Goal: Task Accomplishment & Management: Use online tool/utility

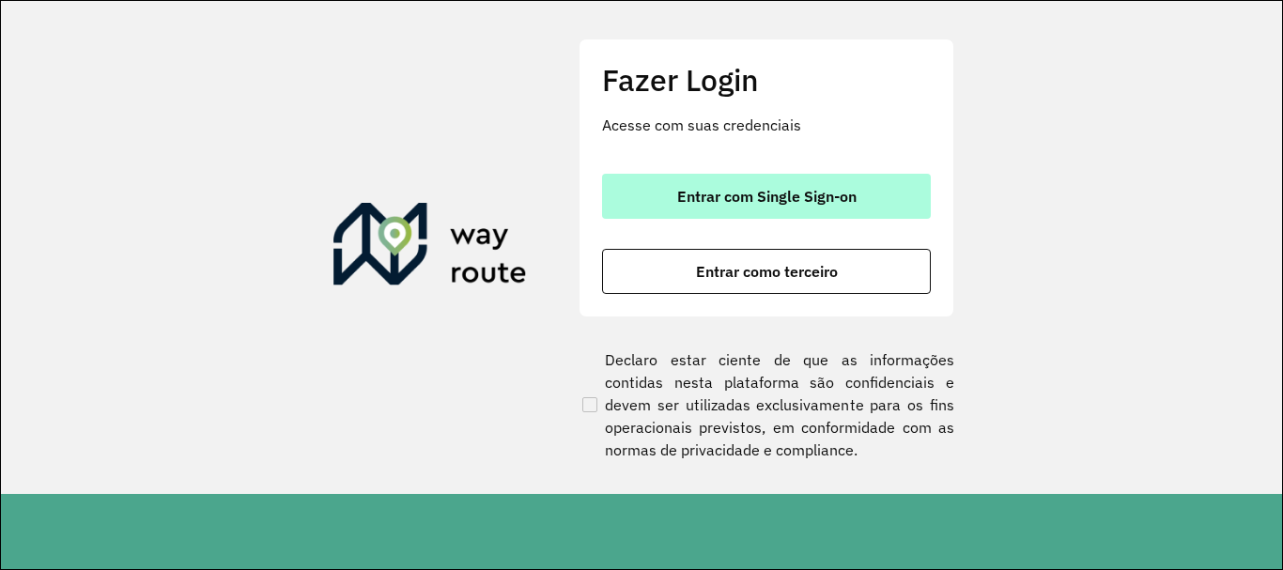
click at [907, 195] on button "Entrar com Single Sign-on" at bounding box center [766, 196] width 329 height 45
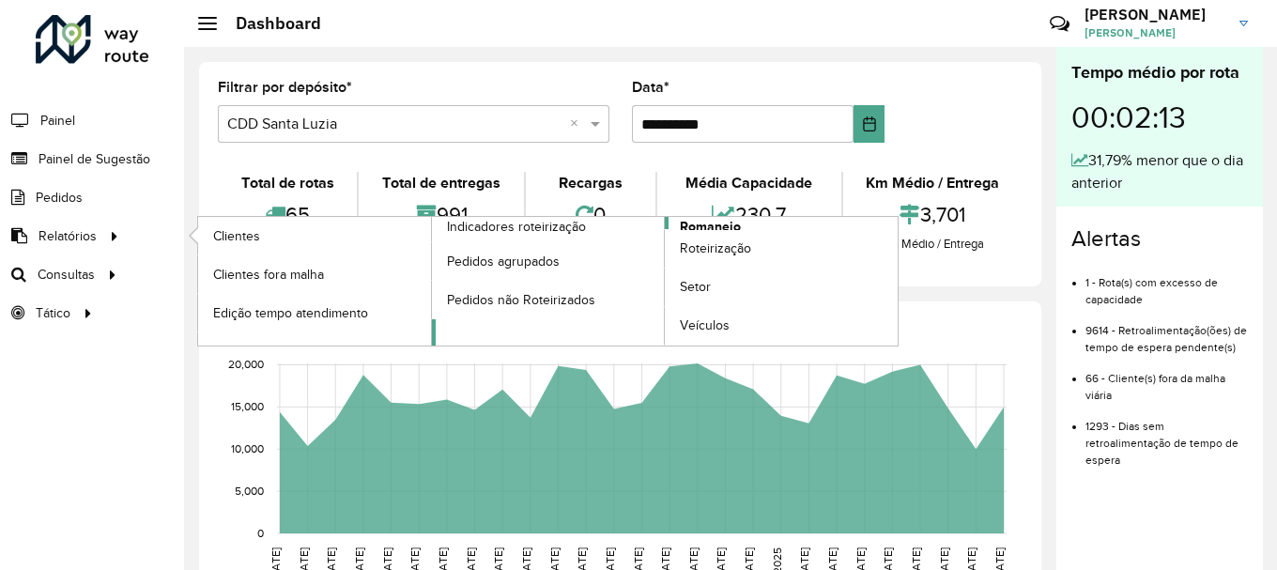
click at [730, 227] on span "Romaneio" at bounding box center [710, 227] width 61 height 20
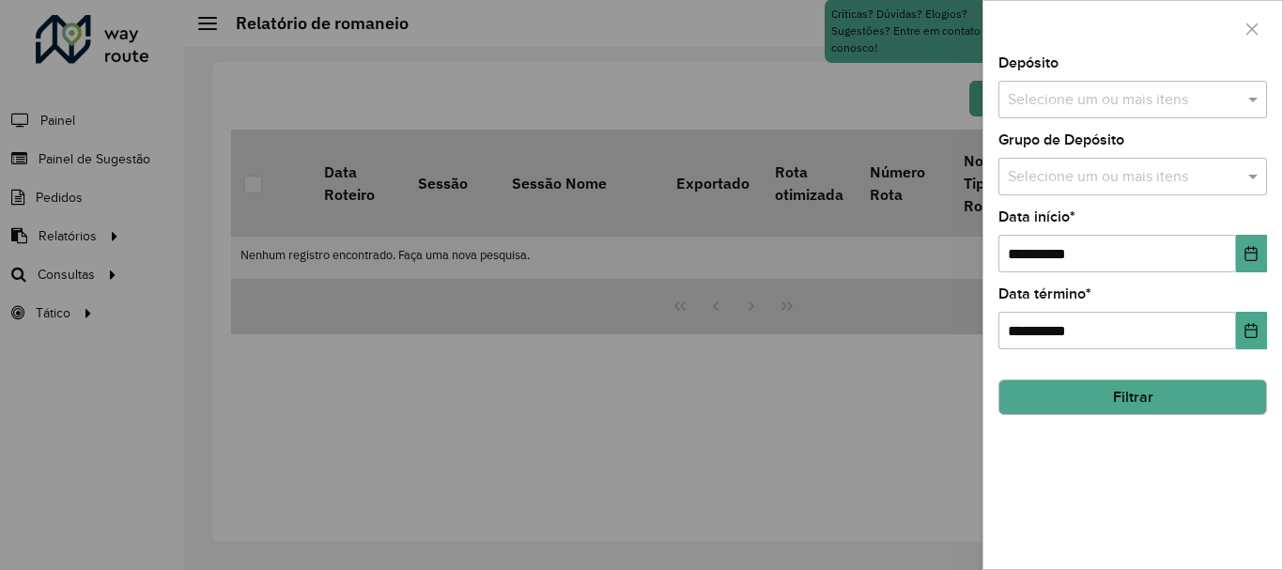
click at [1211, 95] on input "text" at bounding box center [1123, 100] width 240 height 23
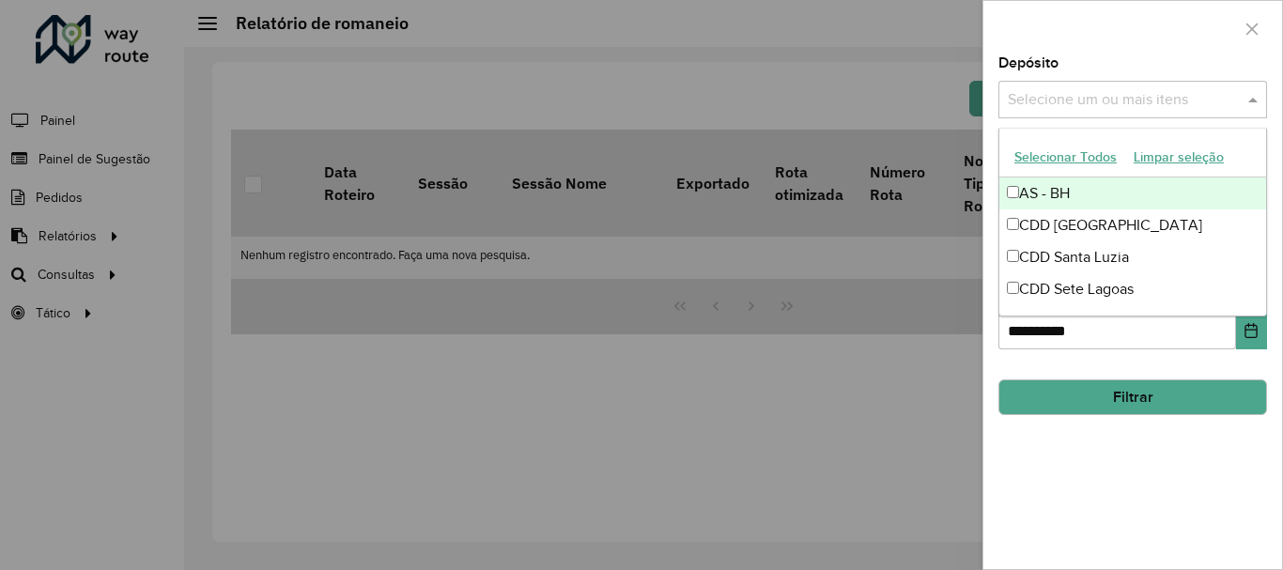
click at [1107, 112] on div "Selecione um ou mais itens" at bounding box center [1132, 100] width 269 height 38
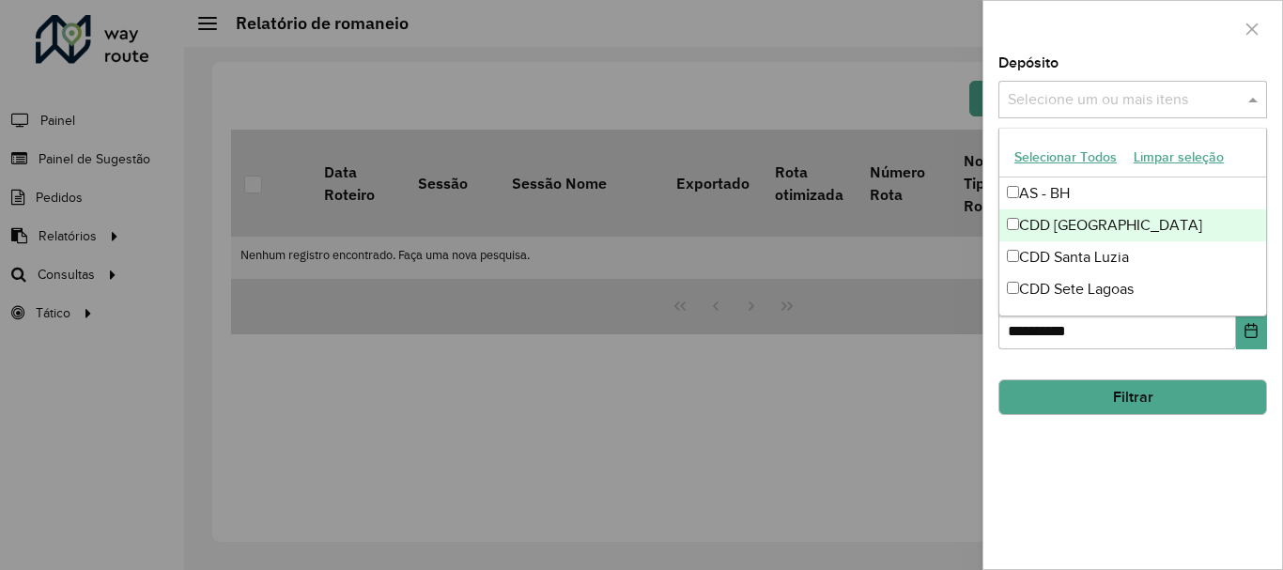
click at [1090, 223] on div "CDD [GEOGRAPHIC_DATA]" at bounding box center [1132, 225] width 267 height 32
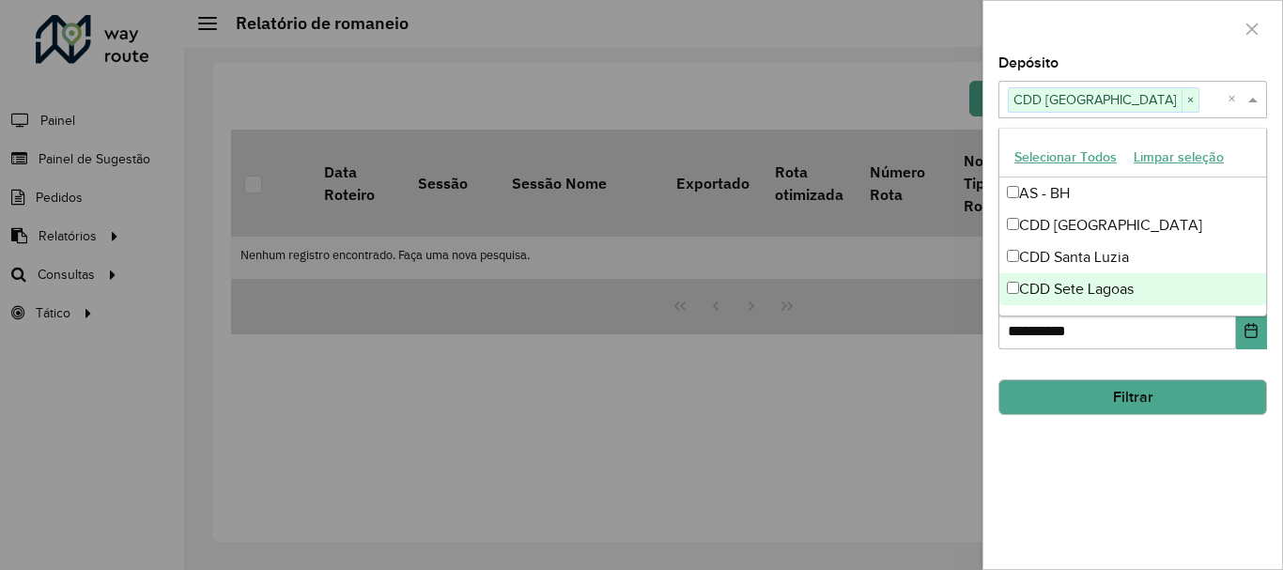
click at [1129, 494] on div "**********" at bounding box center [1132, 312] width 299 height 513
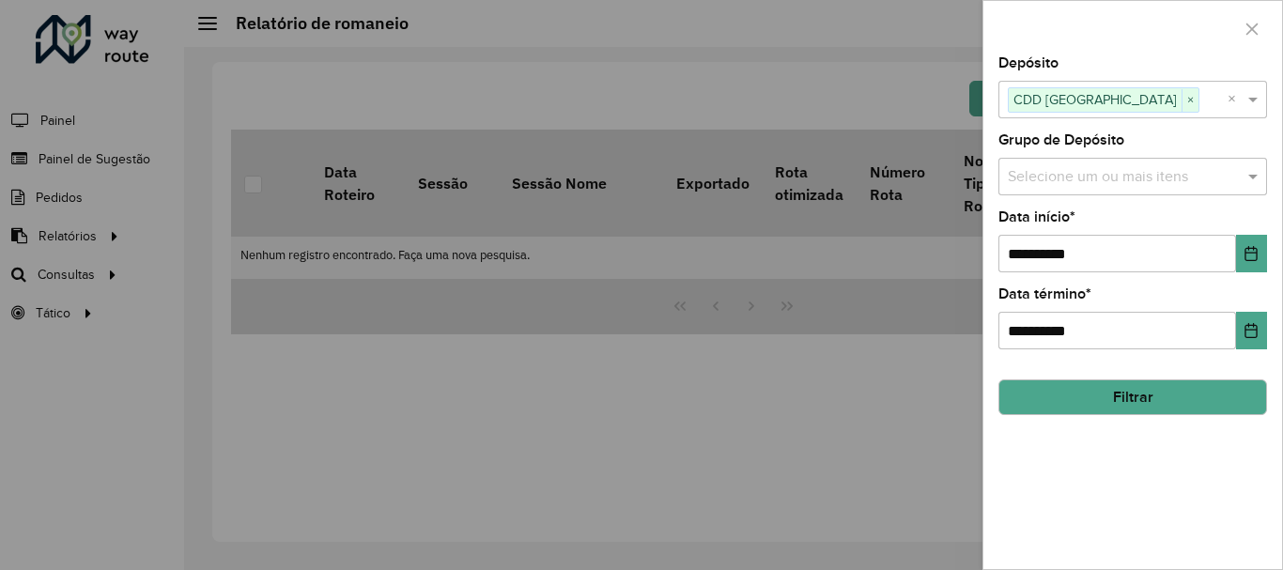
drag, startPoint x: 1115, startPoint y: 154, endPoint x: 1120, endPoint y: 165, distance: 12.6
click at [1116, 154] on div "Grupo de Depósito Selecione um ou mais itens" at bounding box center [1132, 164] width 269 height 62
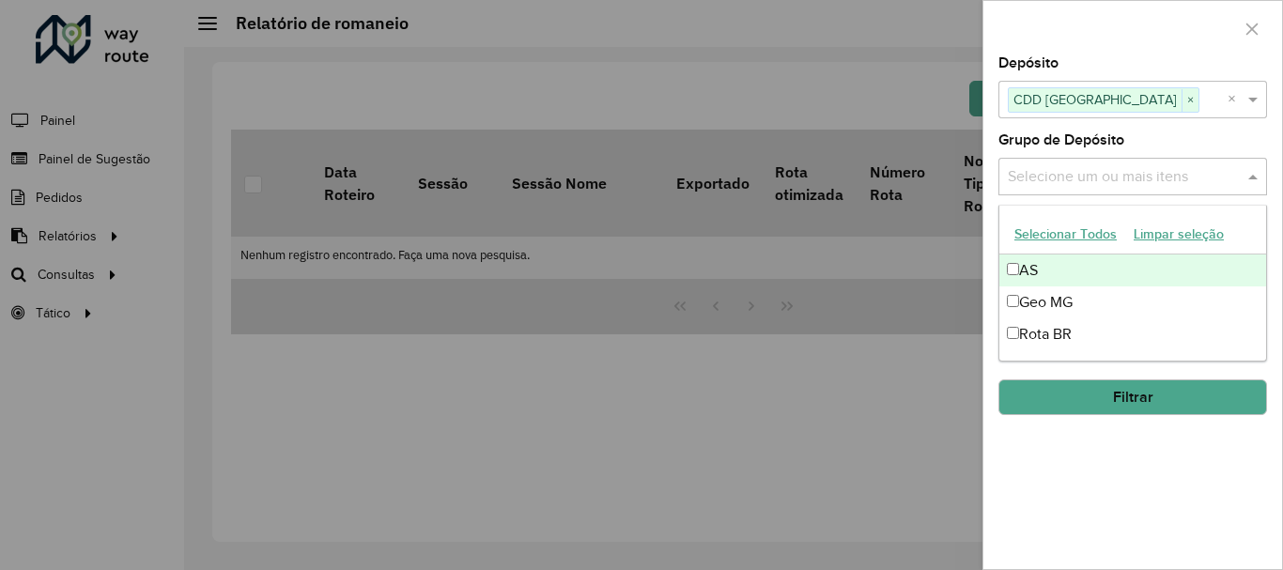
click at [1129, 184] on input "text" at bounding box center [1123, 177] width 240 height 23
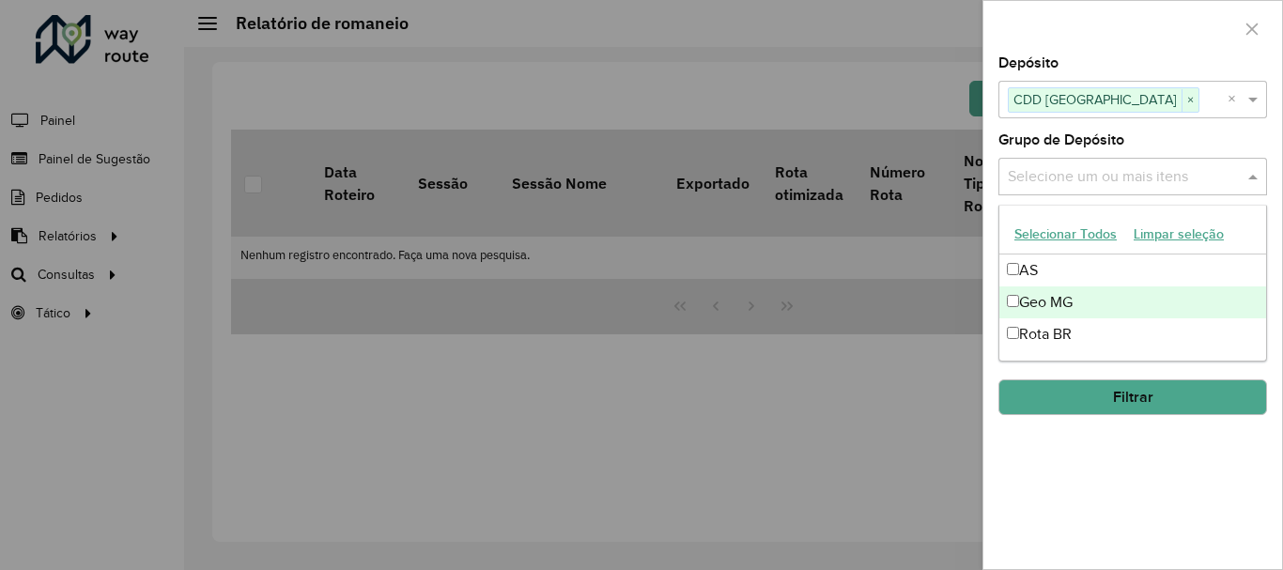
click at [1109, 443] on div "**********" at bounding box center [1132, 312] width 299 height 513
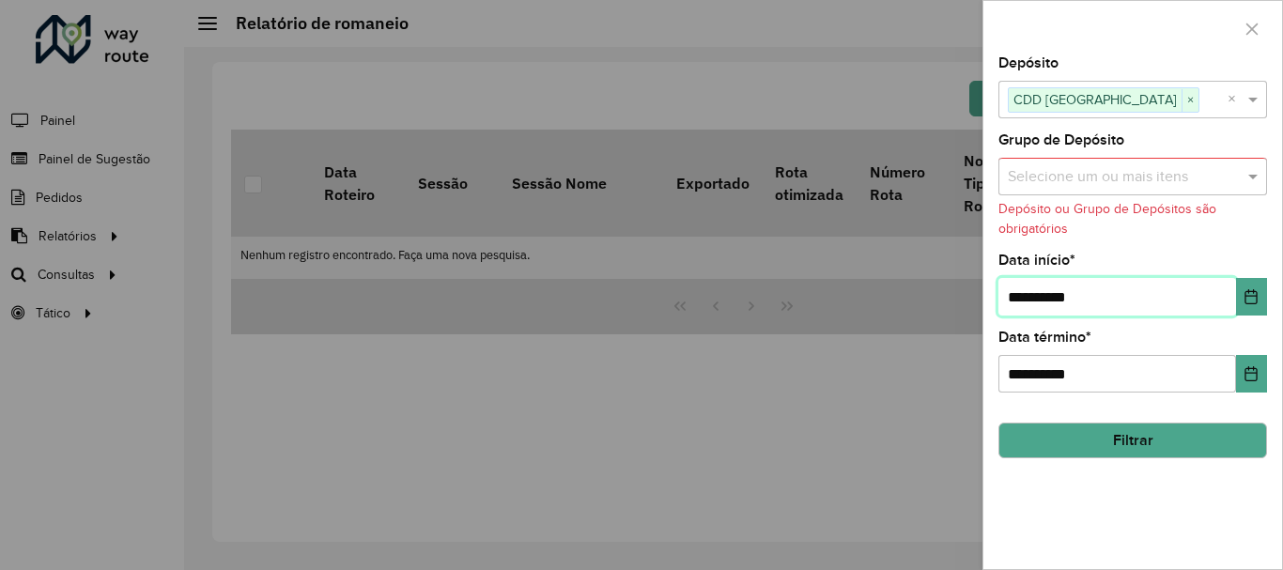
click at [1103, 289] on input "**********" at bounding box center [1117, 297] width 238 height 38
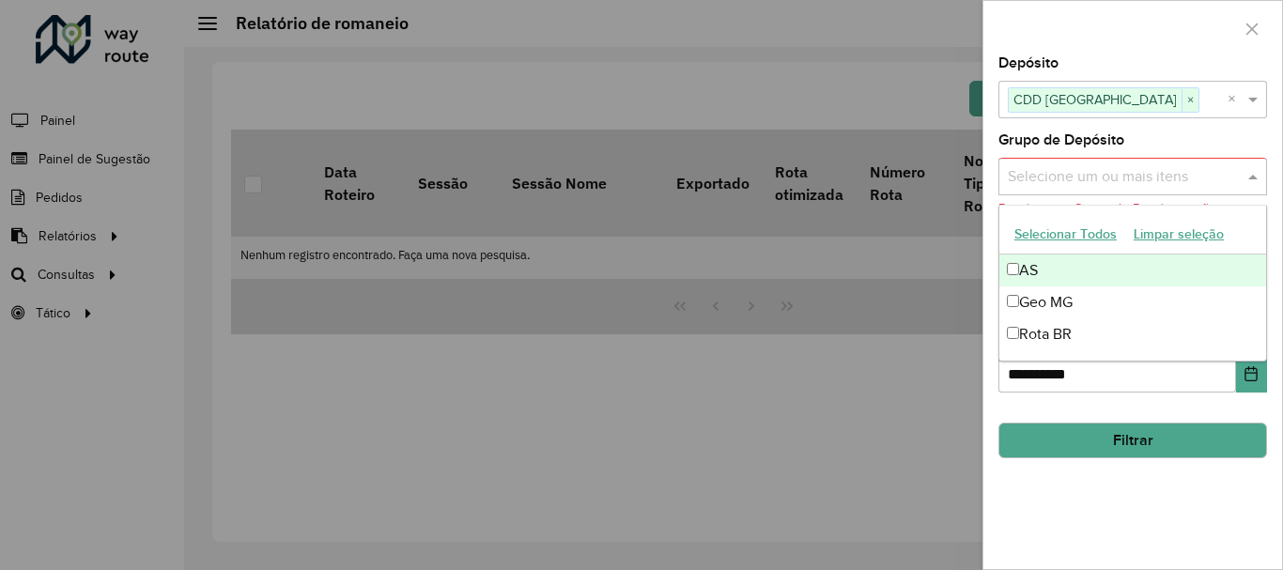
click at [1102, 169] on input "text" at bounding box center [1123, 177] width 240 height 23
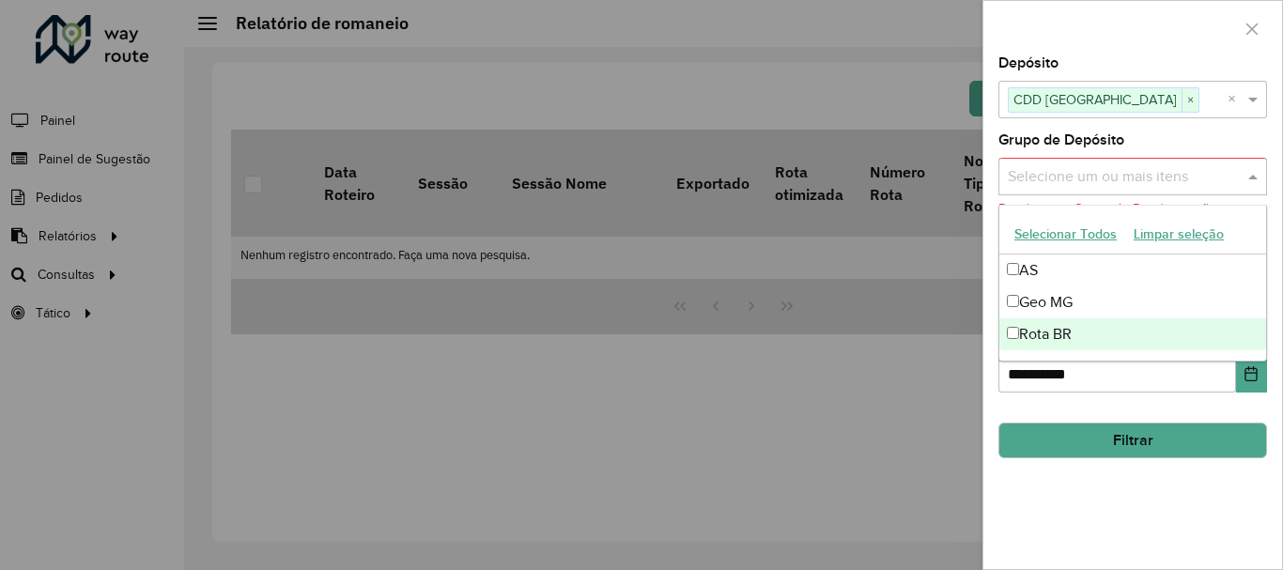
click at [1111, 482] on div "**********" at bounding box center [1132, 312] width 299 height 513
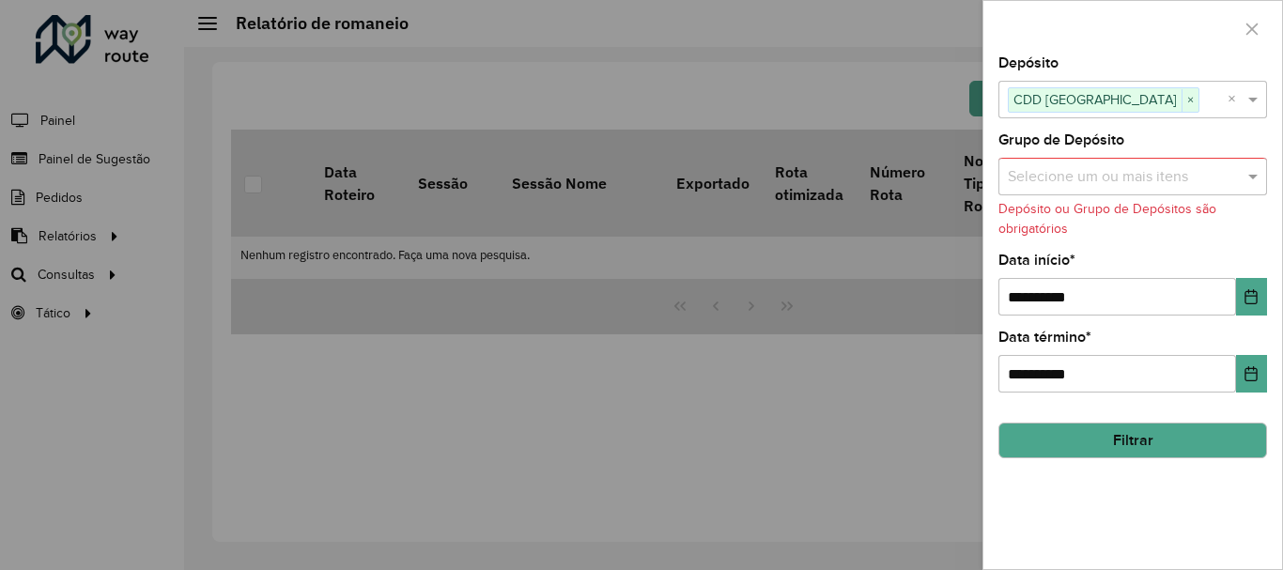
click at [1128, 447] on button "Filtrar" at bounding box center [1132, 441] width 269 height 36
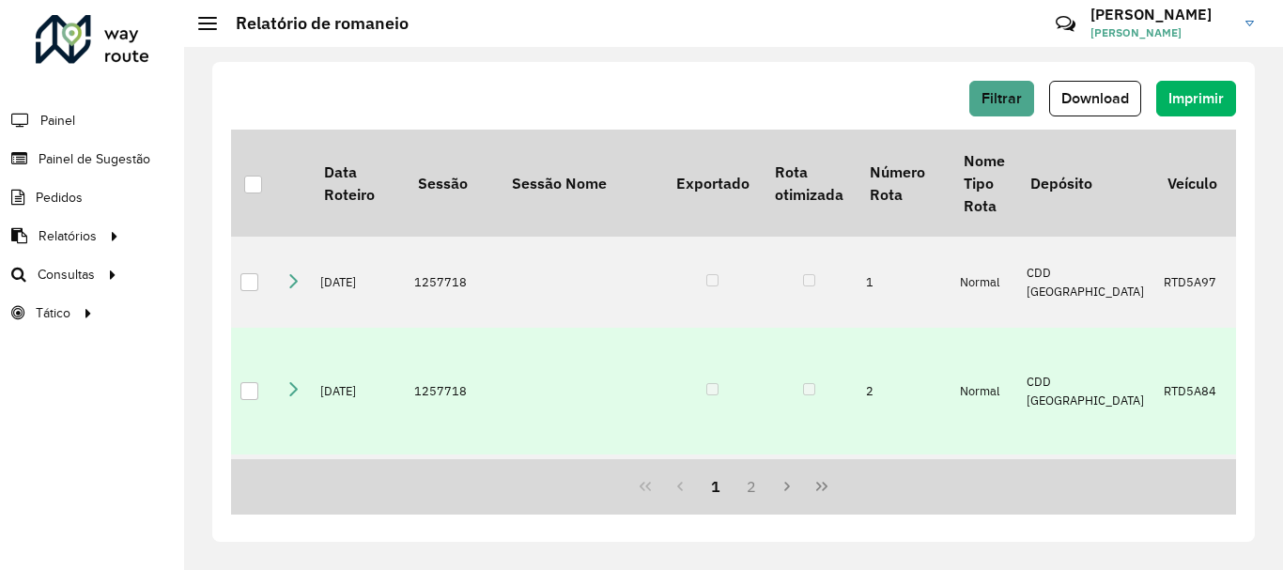
scroll to position [282, 0]
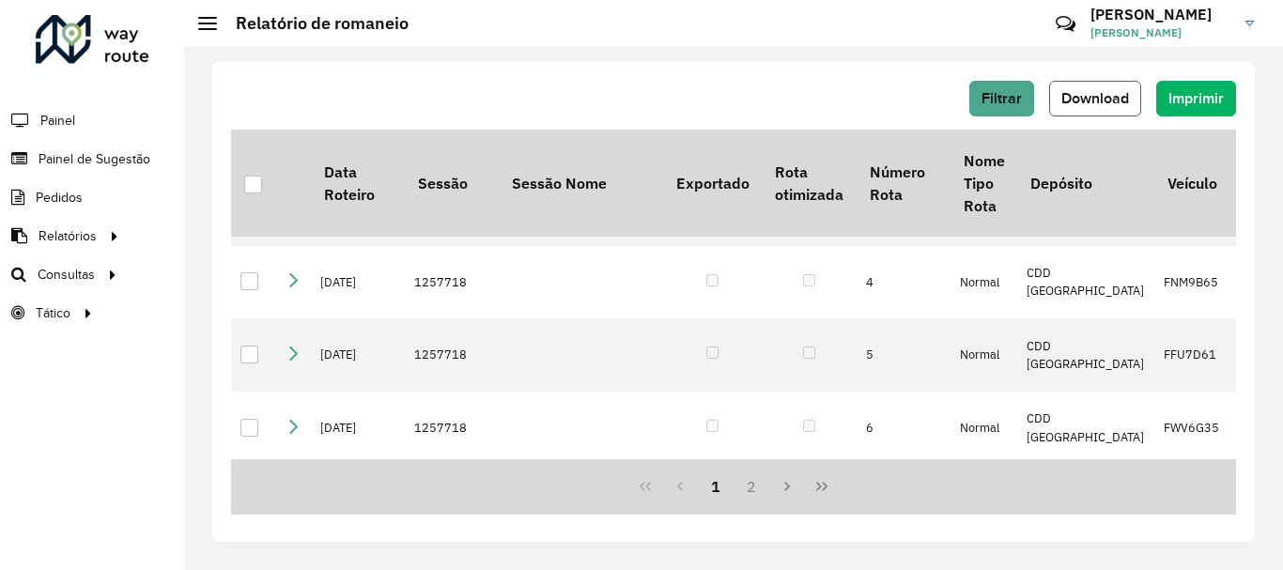
drag, startPoint x: 1097, startPoint y: 91, endPoint x: 1103, endPoint y: 106, distance: 16.4
click at [1098, 91] on span "Download" at bounding box center [1095, 98] width 68 height 16
click at [238, 265] on link "Roteirização" at bounding box center [313, 274] width 230 height 38
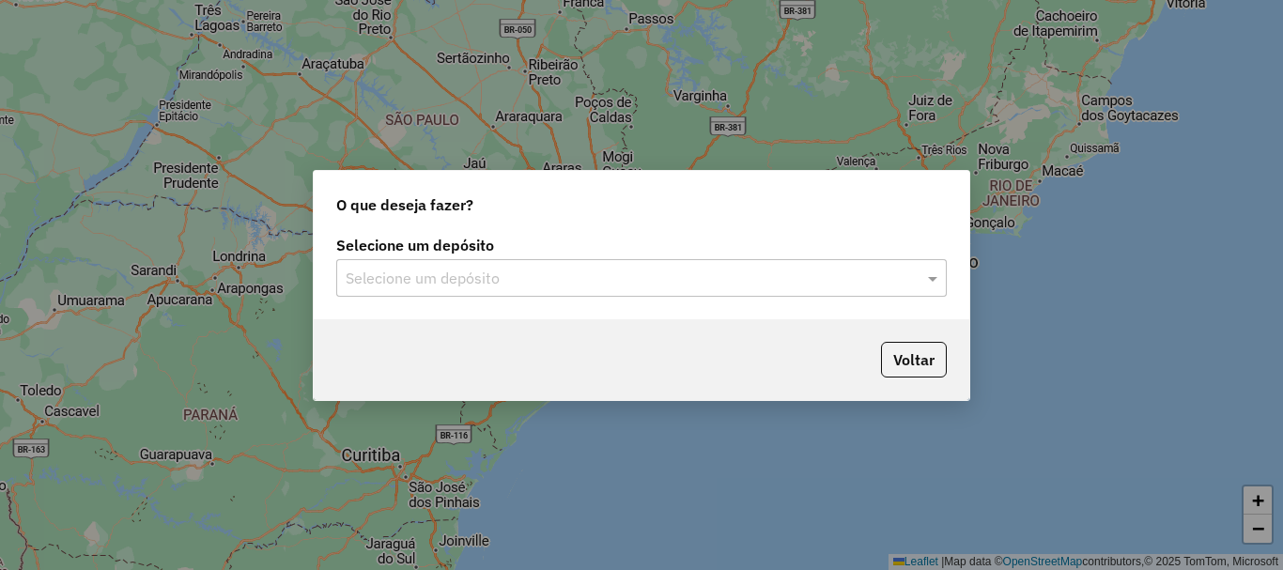
click at [576, 274] on input "text" at bounding box center [623, 279] width 554 height 23
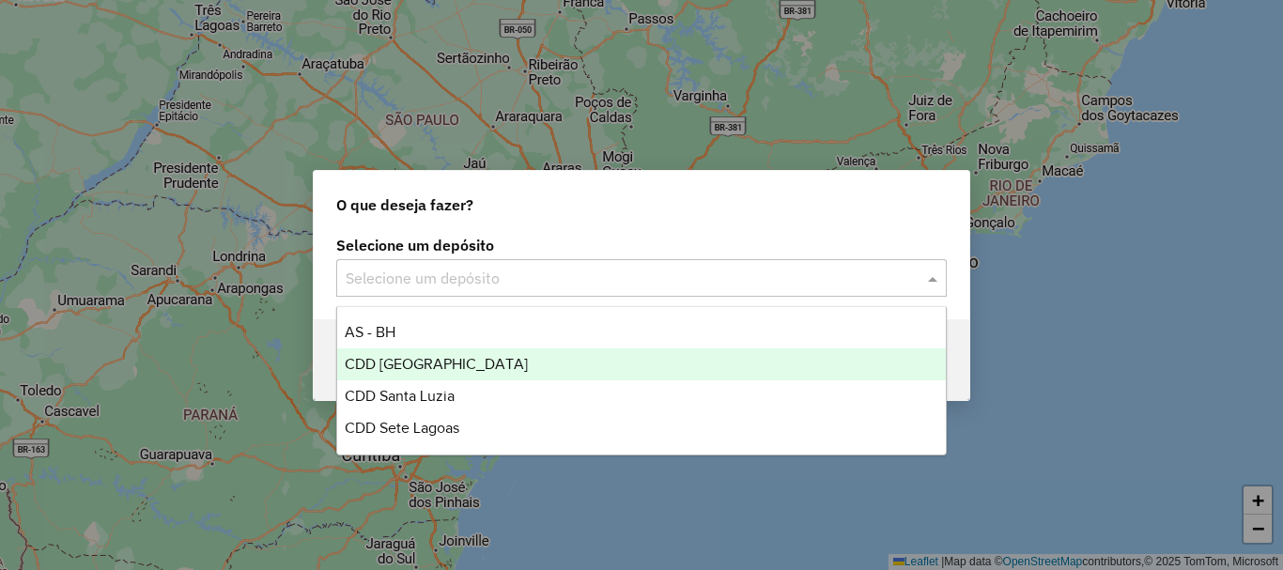
click at [505, 358] on div "CDD [GEOGRAPHIC_DATA]" at bounding box center [641, 364] width 608 height 32
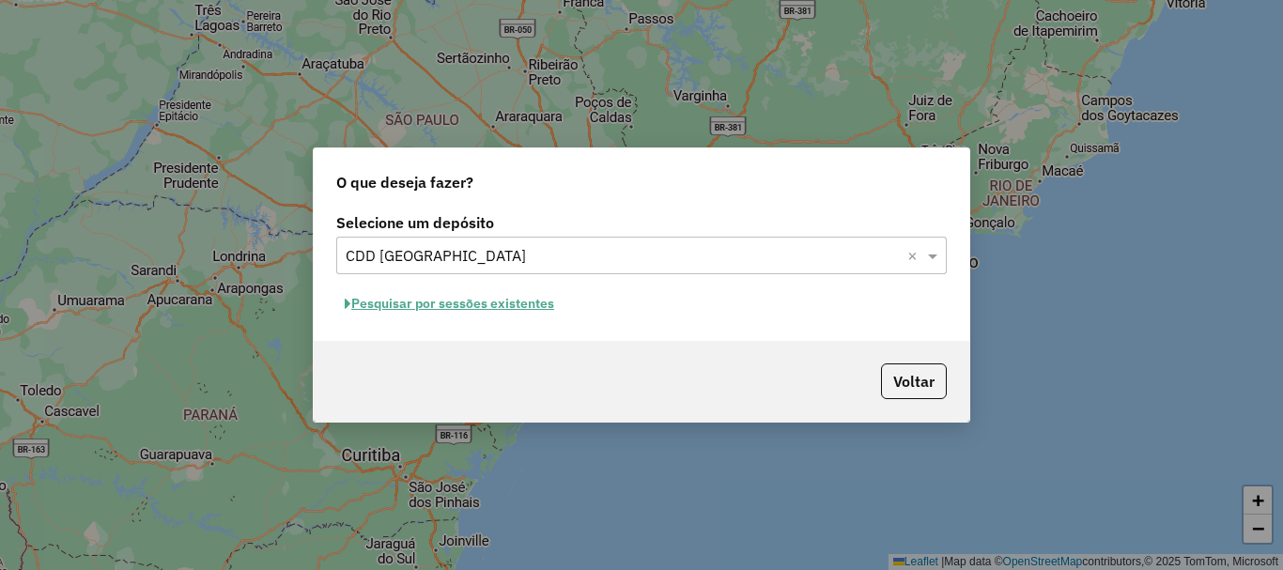
click at [503, 310] on button "Pesquisar por sessões existentes" at bounding box center [449, 303] width 226 height 29
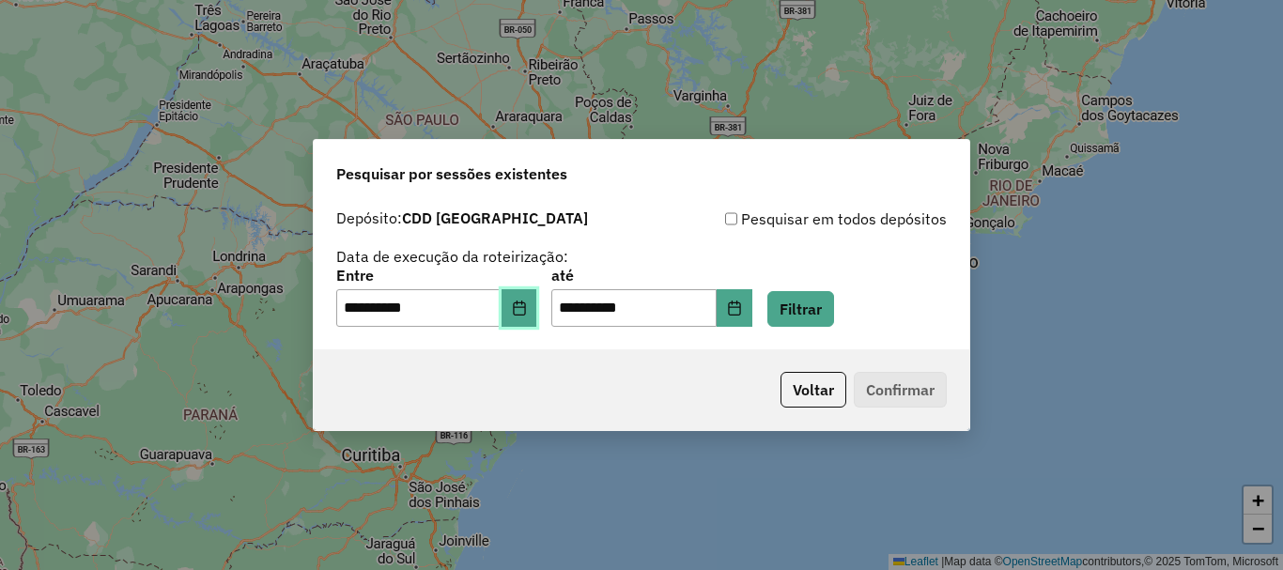
click at [527, 311] on icon "Choose Date" at bounding box center [519, 307] width 15 height 15
click at [834, 299] on button "Filtrar" at bounding box center [800, 309] width 67 height 36
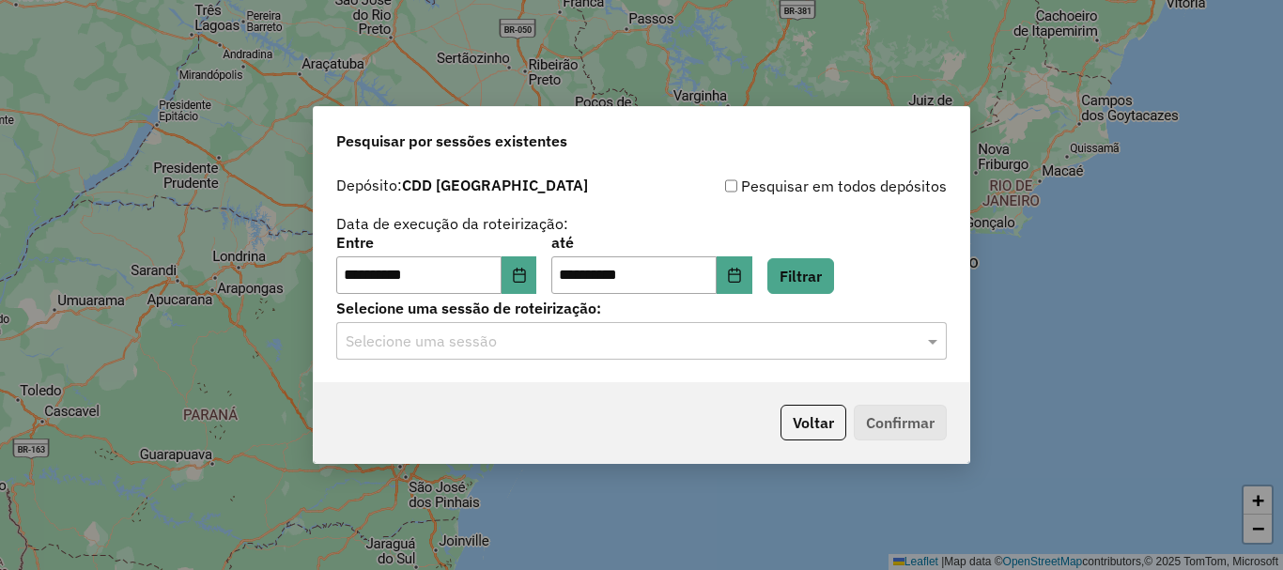
click at [678, 347] on input "text" at bounding box center [623, 342] width 554 height 23
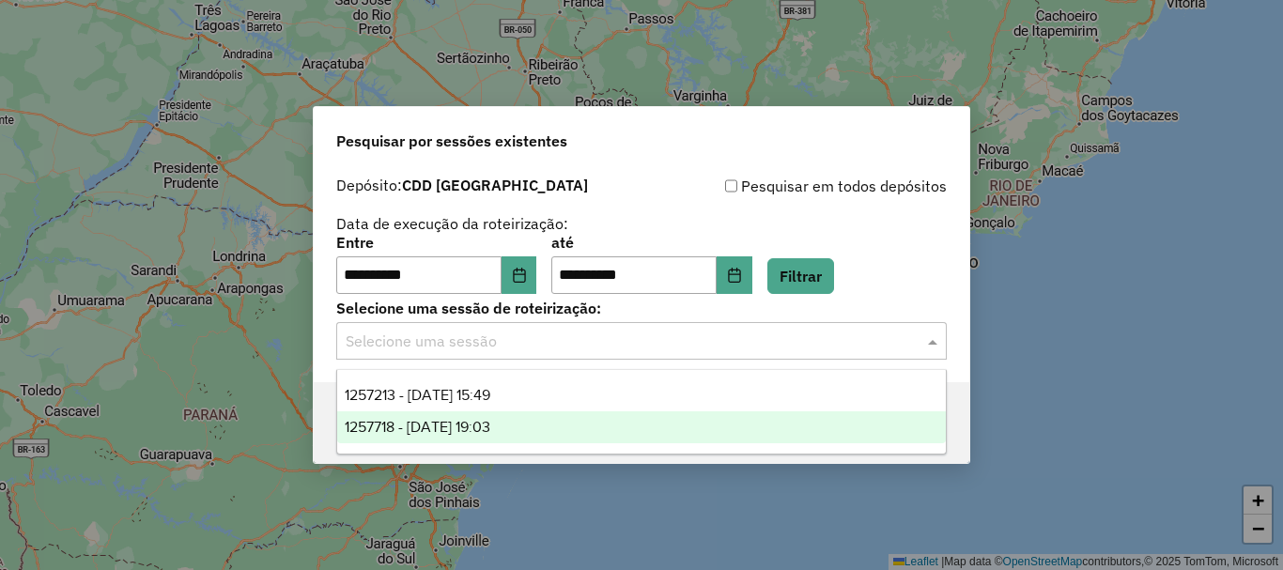
click at [535, 419] on div "1257718 - 02/09/2025 19:03" at bounding box center [641, 427] width 608 height 32
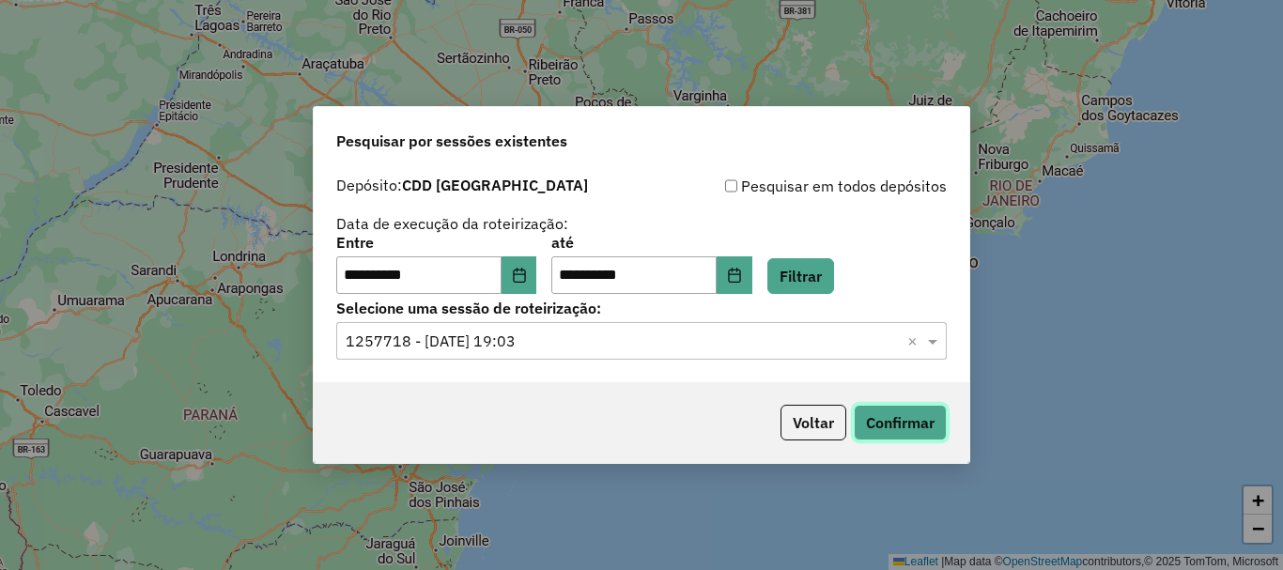
click at [899, 412] on button "Confirmar" at bounding box center [900, 423] width 93 height 36
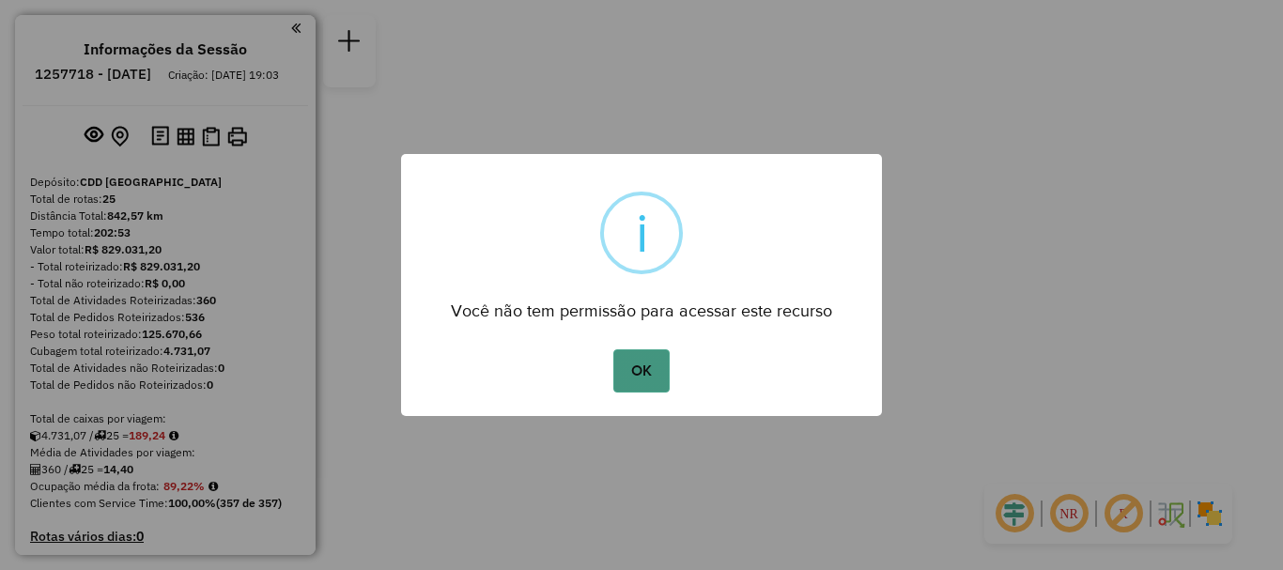
click at [665, 372] on button "OK" at bounding box center [640, 370] width 55 height 43
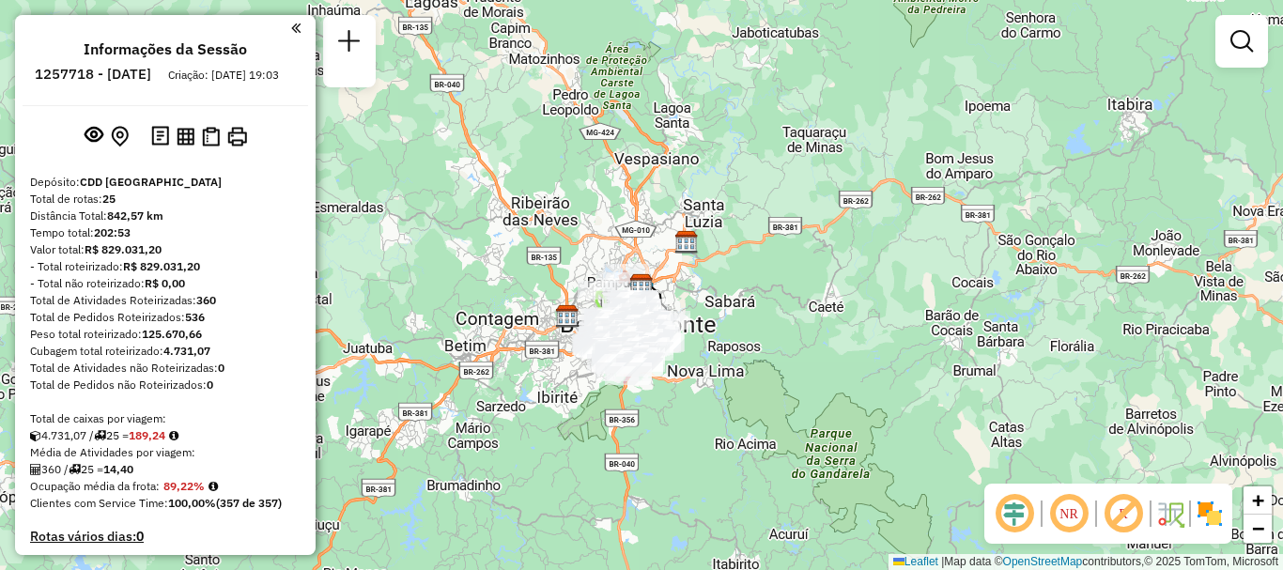
click at [1054, 507] on em at bounding box center [1068, 513] width 45 height 45
click at [1073, 523] on em at bounding box center [1068, 513] width 45 height 45
click at [1010, 514] on em at bounding box center [1014, 513] width 45 height 45
click at [1014, 512] on em at bounding box center [1014, 513] width 45 height 45
click at [1233, 44] on em at bounding box center [1241, 41] width 23 height 23
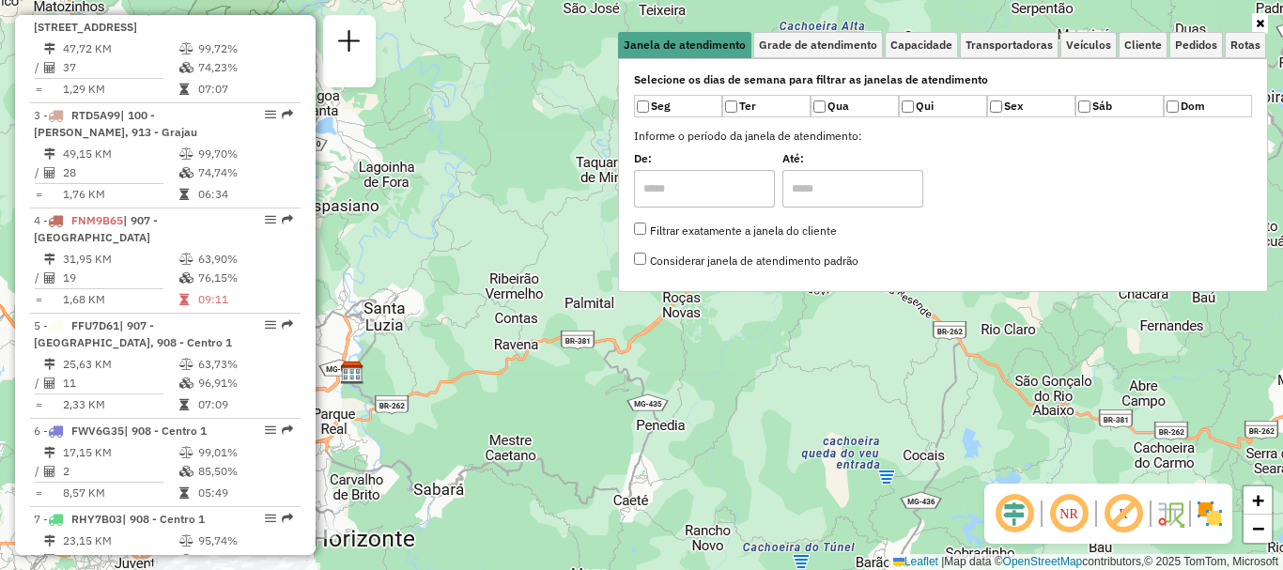
scroll to position [862, 0]
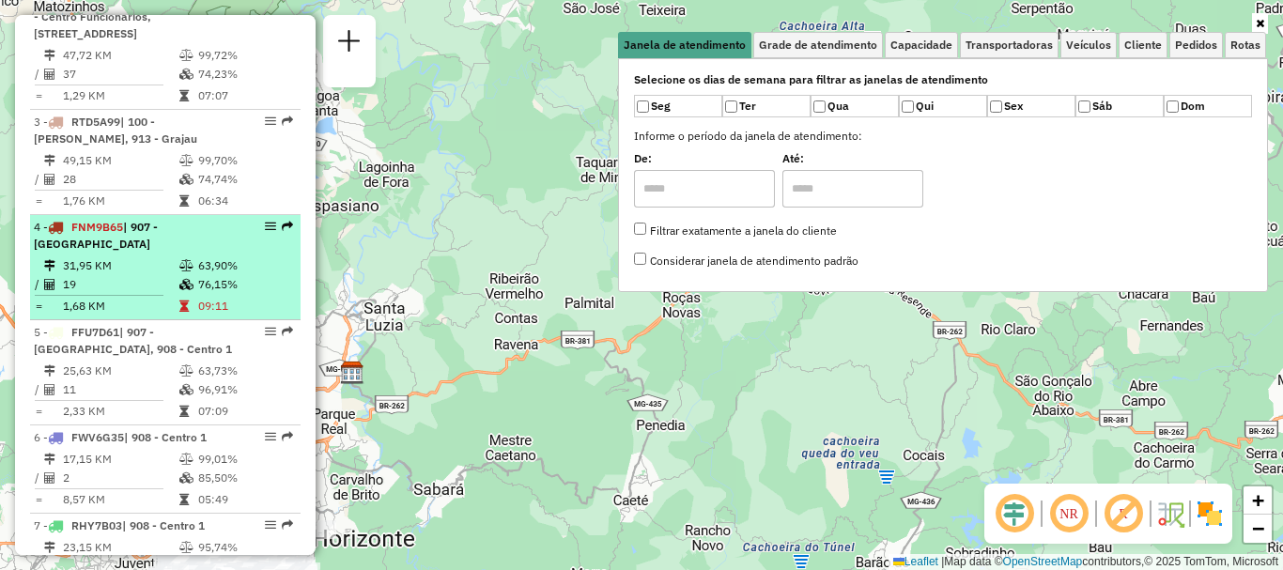
click at [92, 223] on span "FNM9B65" at bounding box center [97, 227] width 52 height 14
select select "**********"
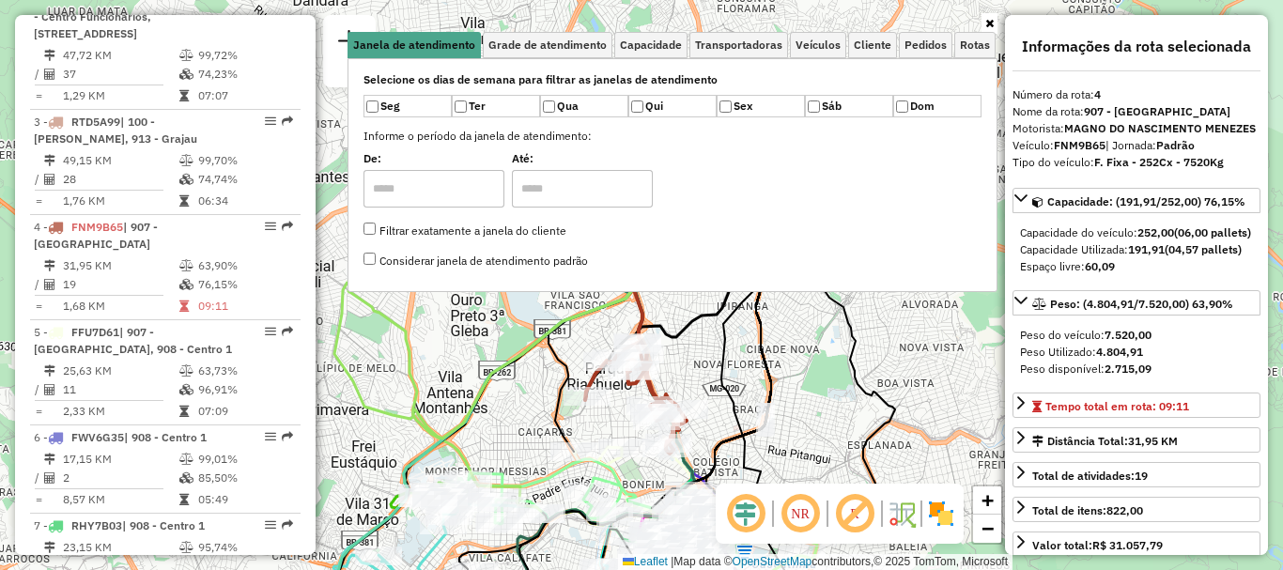
click at [990, 23] on icon at bounding box center [989, 23] width 8 height 11
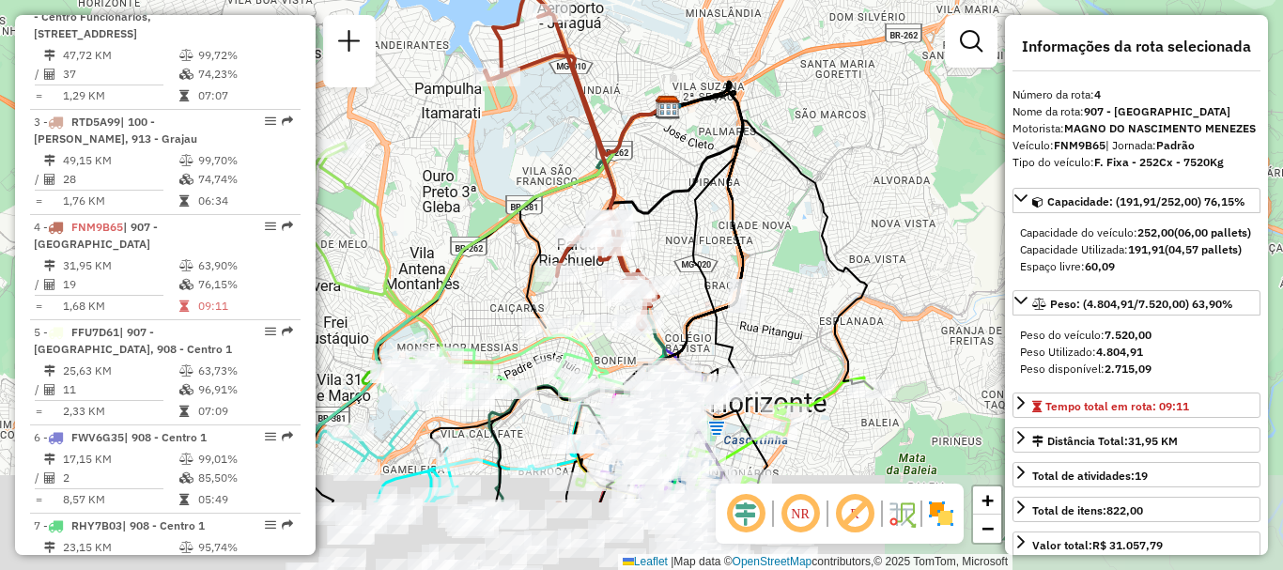
drag, startPoint x: 884, startPoint y: 304, endPoint x: 854, endPoint y: 179, distance: 128.4
click at [855, 179] on div "Janela de atendimento Grade de atendimento Capacidade Transportadoras Veículos …" at bounding box center [641, 285] width 1283 height 570
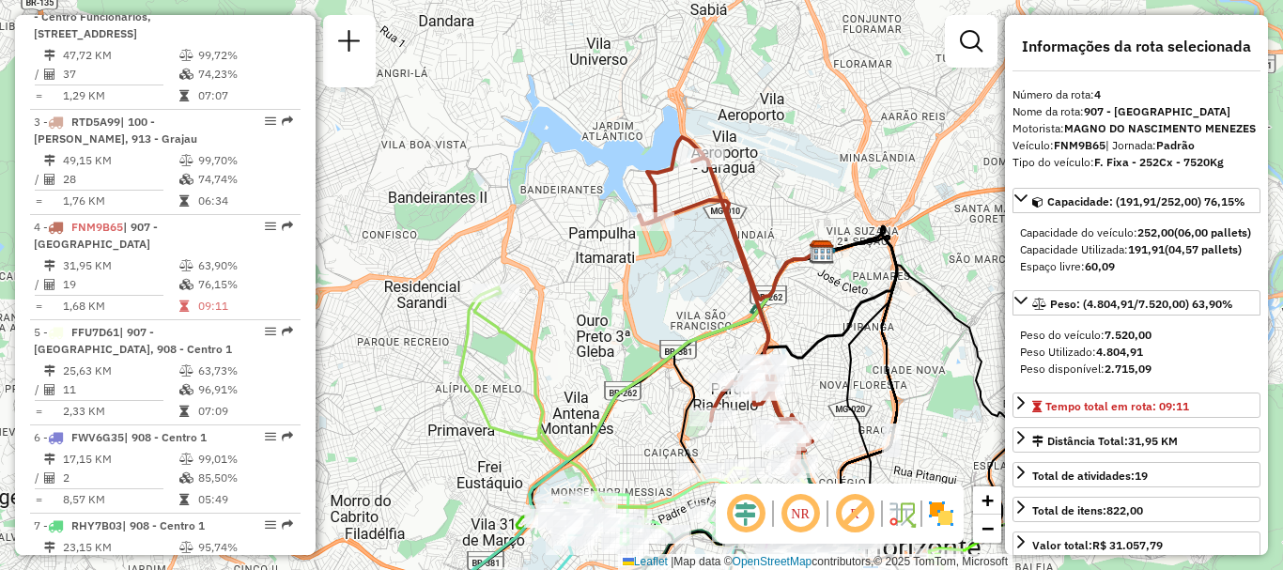
drag, startPoint x: 800, startPoint y: 50, endPoint x: 897, endPoint y: 169, distance: 153.5
click at [897, 169] on div "Janela de atendimento Grade de atendimento Capacidade Transportadoras Veículos …" at bounding box center [641, 285] width 1283 height 570
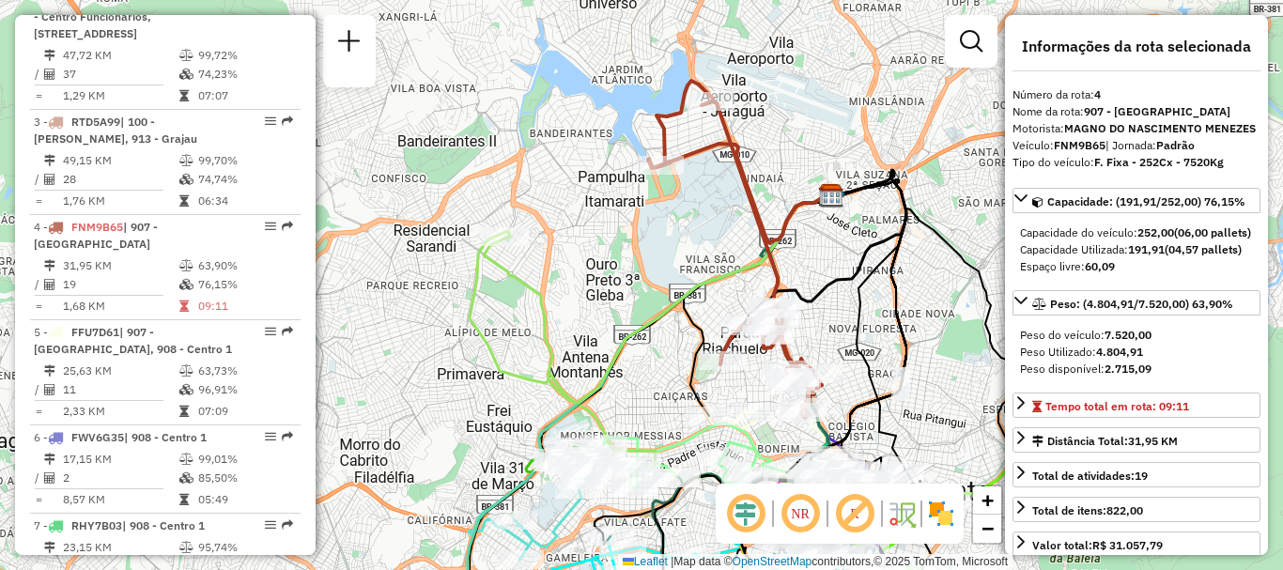
drag, startPoint x: 842, startPoint y: 160, endPoint x: 849, endPoint y: 110, distance: 50.2
click at [849, 110] on div "Janela de atendimento Grade de atendimento Capacidade Transportadoras Veículos …" at bounding box center [641, 285] width 1283 height 570
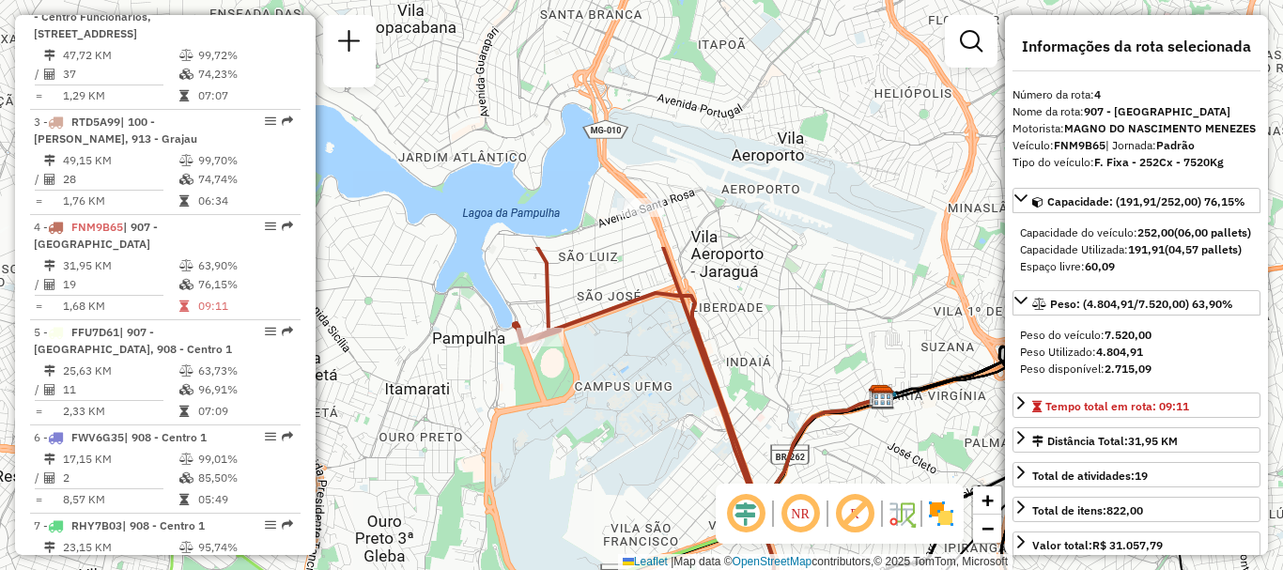
drag, startPoint x: 907, startPoint y: 218, endPoint x: 863, endPoint y: 522, distance: 307.4
click at [863, 522] on hb-router-mapa "Informações da Sessão 1257718 - 02/09/2025 Criação: 01/09/2025 19:03 Depósito: …" at bounding box center [641, 285] width 1283 height 570
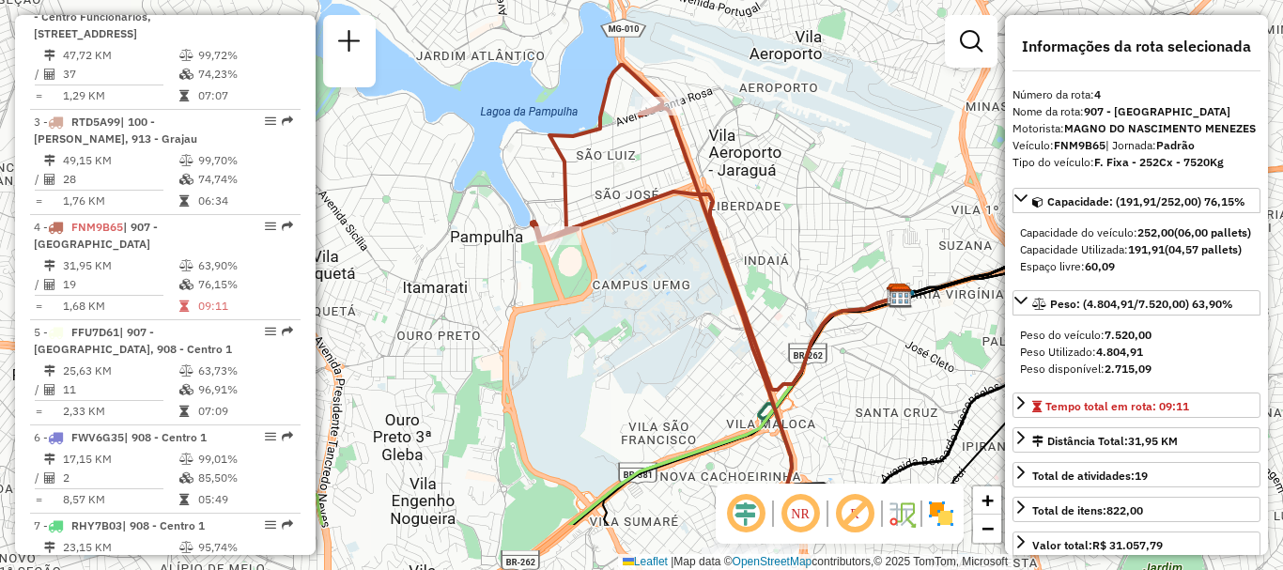
drag, startPoint x: 679, startPoint y: 110, endPoint x: 693, endPoint y: -46, distance: 156.5
click at [693, 0] on html "Aguarde... Pop-up bloqueado! Seu navegador bloqueou automáticamente a abertura …" at bounding box center [641, 285] width 1283 height 570
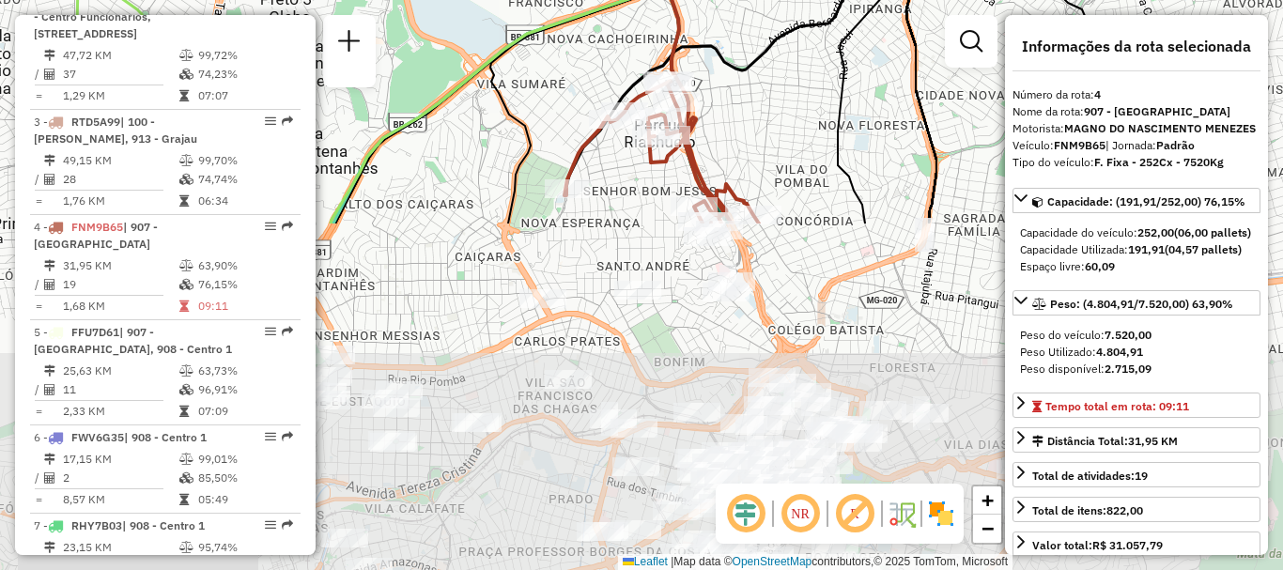
drag, startPoint x: 561, startPoint y: 428, endPoint x: 439, endPoint y: 15, distance: 430.8
click at [439, 15] on div "Janela de atendimento Grade de atendimento Capacidade Transportadoras Veículos …" at bounding box center [641, 285] width 1283 height 570
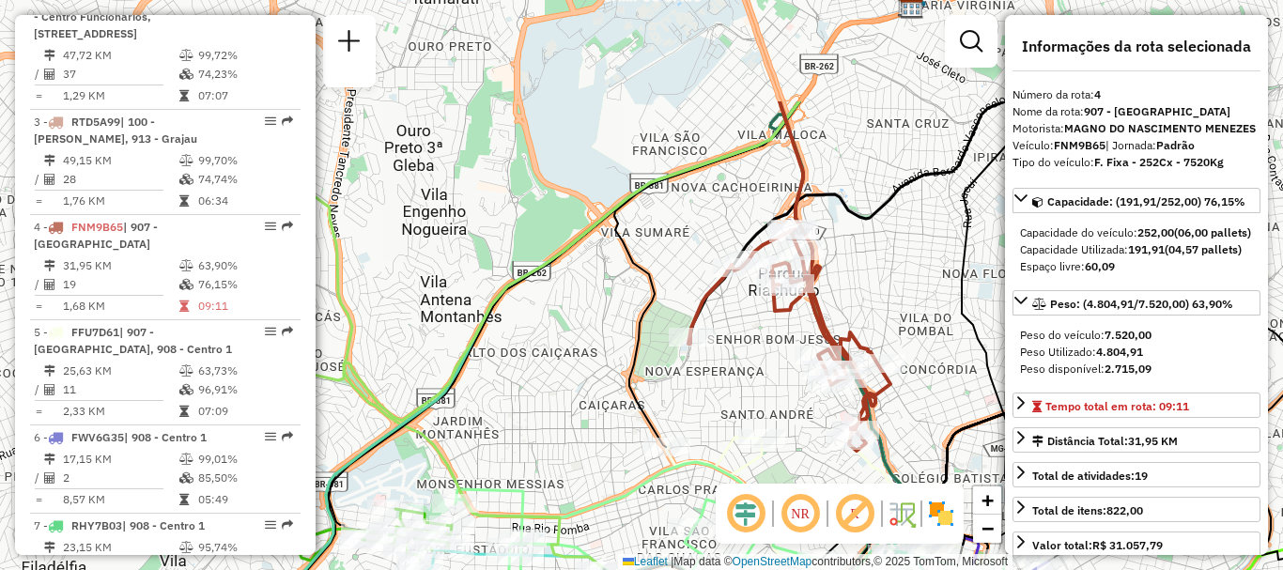
drag, startPoint x: 790, startPoint y: 130, endPoint x: 913, endPoint y: 288, distance: 200.8
click at [913, 288] on div "Janela de atendimento Grade de atendimento Capacidade Transportadoras Veículos …" at bounding box center [641, 285] width 1283 height 570
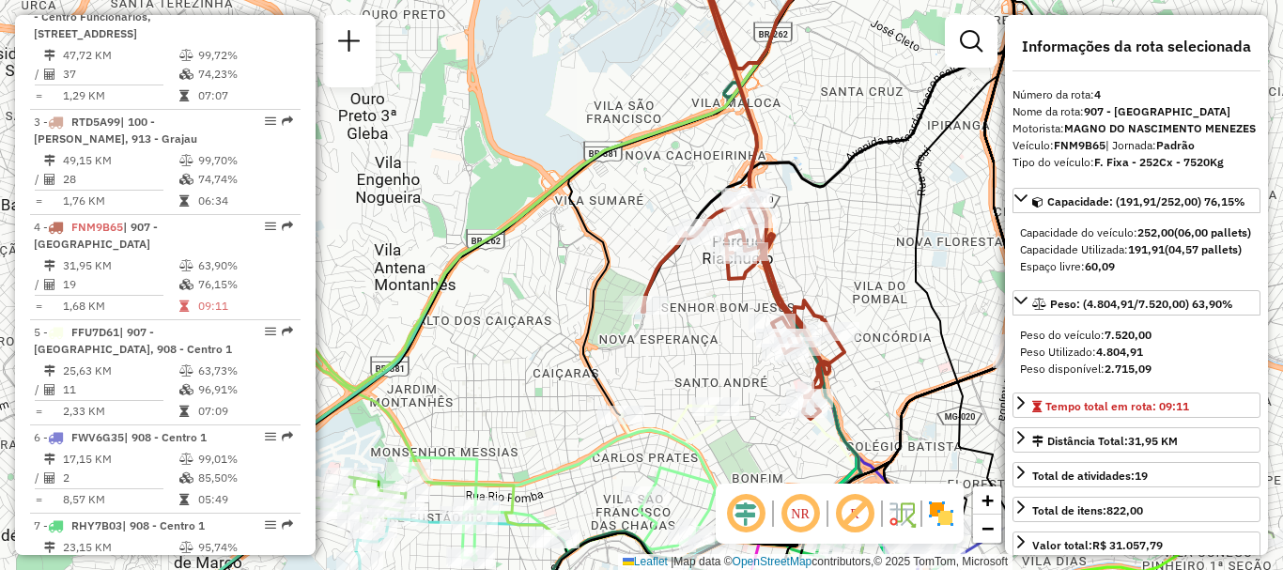
drag, startPoint x: 888, startPoint y: 252, endPoint x: 842, endPoint y: 220, distance: 56.0
click at [842, 220] on div "Janela de atendimento Grade de atendimento Capacidade Transportadoras Veículos …" at bounding box center [641, 285] width 1283 height 570
click at [981, 530] on span "−" at bounding box center [987, 527] width 12 height 23
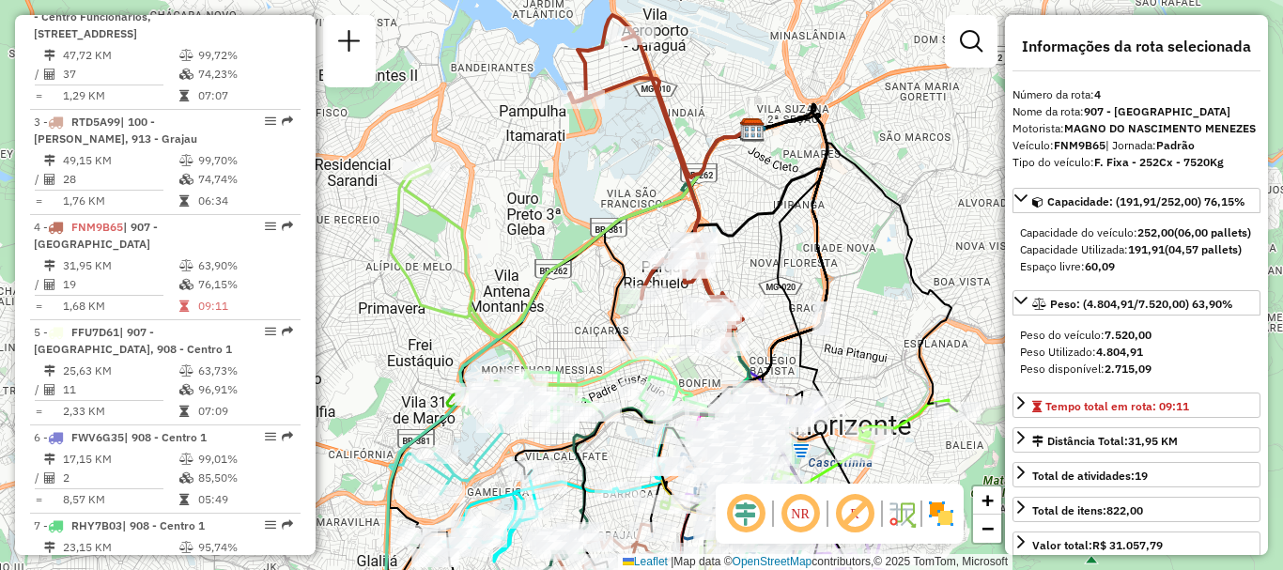
click at [653, 70] on icon at bounding box center [659, 183] width 165 height 337
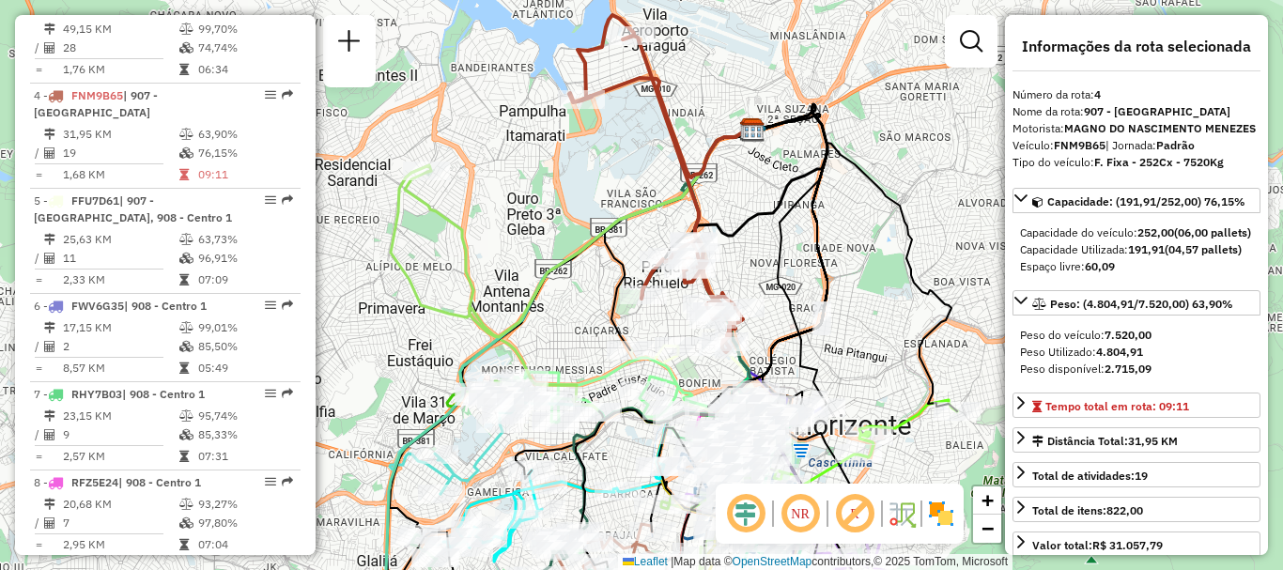
scroll to position [1062, 0]
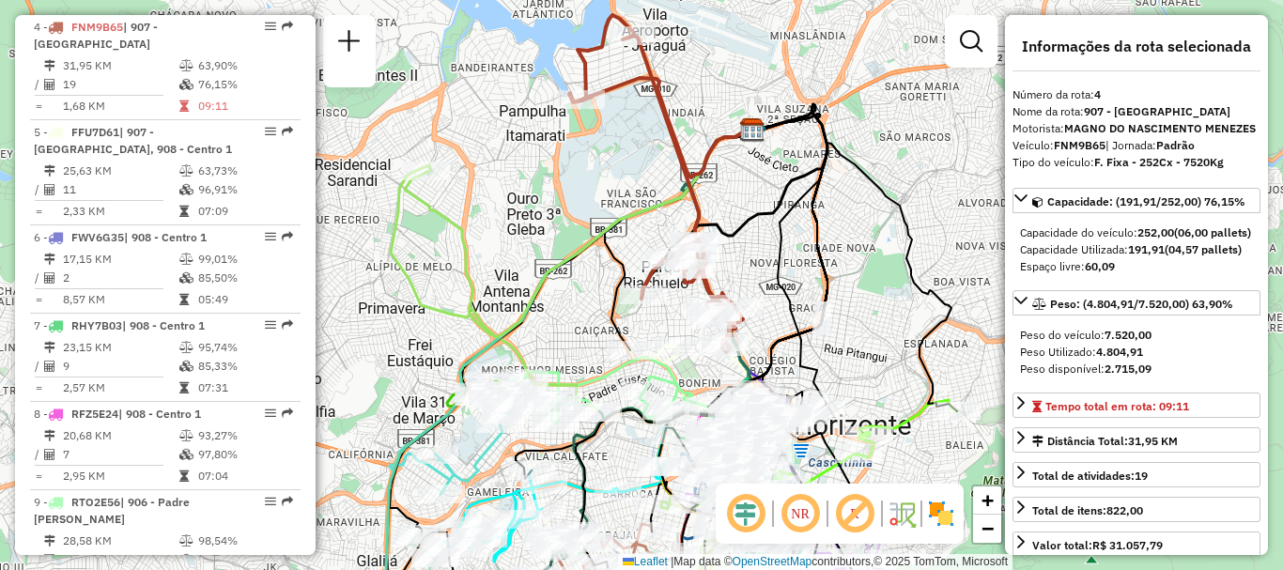
click at [648, 70] on icon at bounding box center [659, 183] width 165 height 337
click at [629, 78] on icon at bounding box center [661, 128] width 184 height 100
click at [711, 141] on icon at bounding box center [661, 128] width 184 height 100
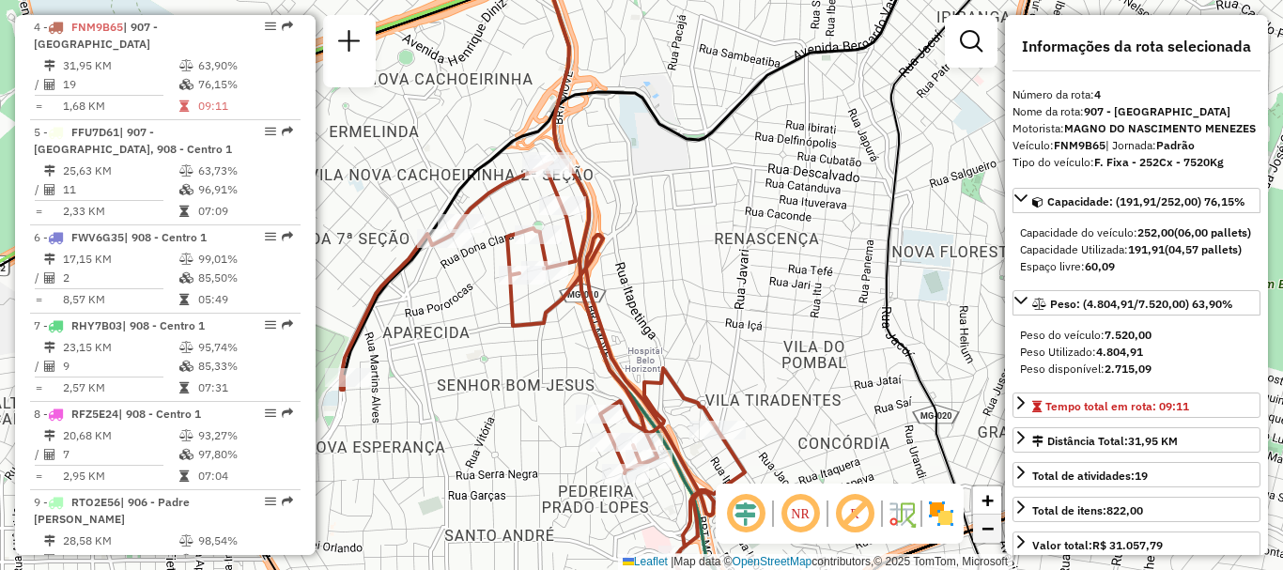
click at [974, 532] on link "−" at bounding box center [987, 529] width 28 height 28
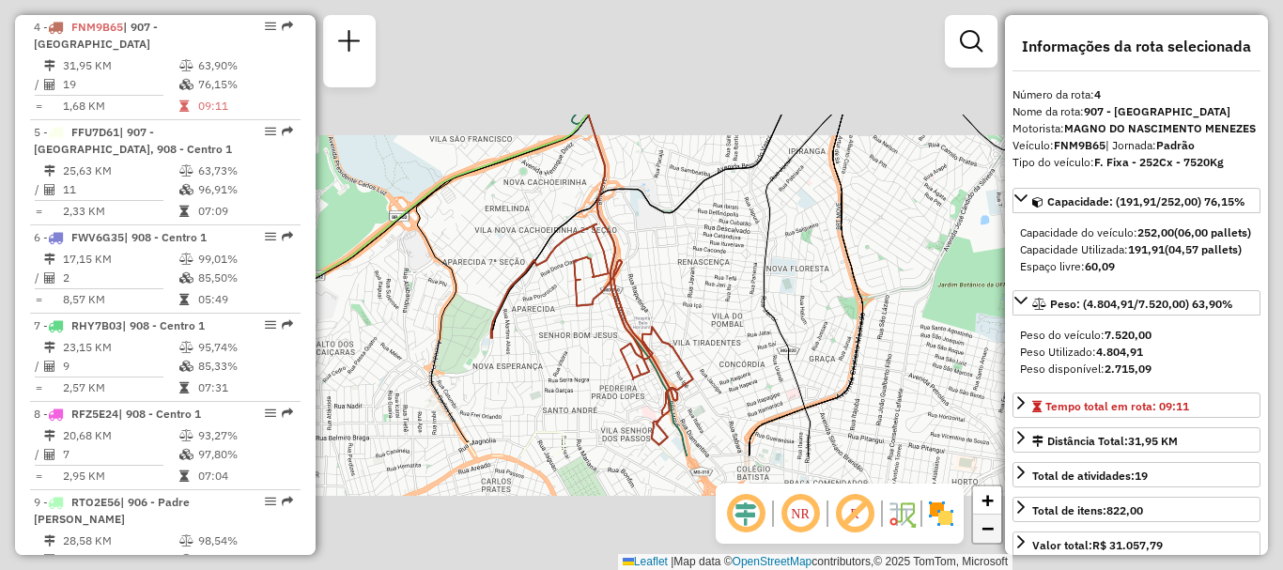
click at [974, 532] on link "−" at bounding box center [987, 529] width 28 height 28
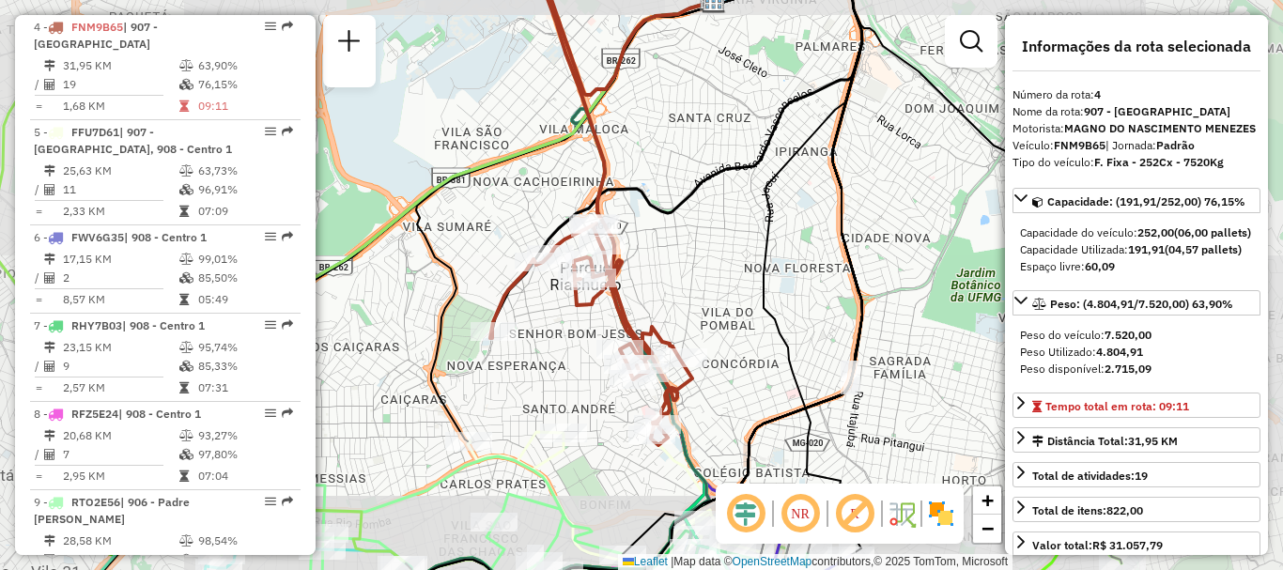
click at [971, 527] on div "+ −" at bounding box center [987, 515] width 32 height 60
